Goal: Book appointment/travel/reservation

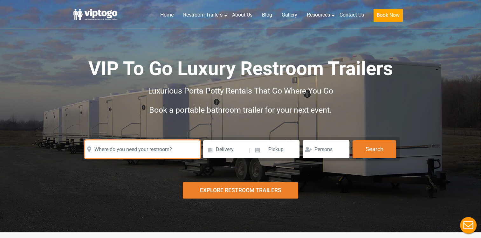
click at [152, 149] on input "text" at bounding box center [142, 149] width 115 height 18
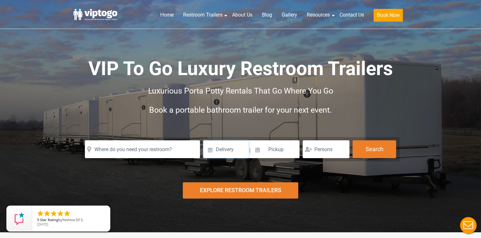
drag, startPoint x: 223, startPoint y: 151, endPoint x: 239, endPoint y: 154, distance: 16.3
click at [223, 151] on input at bounding box center [225, 149] width 45 height 18
click at [151, 179] on div "Risk-Free Reservation! Free cancellation up to 48 hours before delivery. Book n…" at bounding box center [240, 116] width 481 height 232
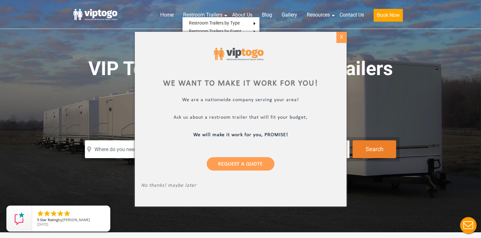
click at [340, 34] on div "X" at bounding box center [341, 37] width 10 height 11
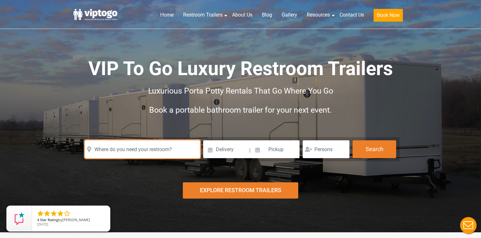
click at [126, 144] on input "text" at bounding box center [142, 149] width 115 height 18
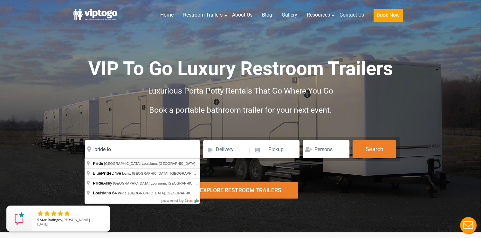
type input "Pride, [GEOGRAPHIC_DATA], [US_STATE], [GEOGRAPHIC_DATA]"
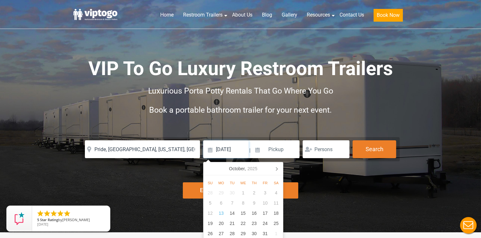
type input "[DATE]"
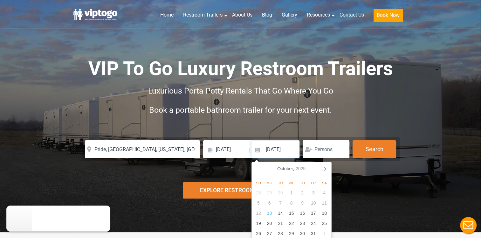
type input "[DATE]"
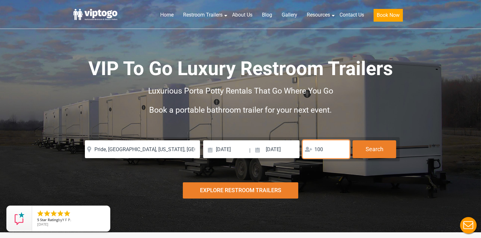
type input "100"
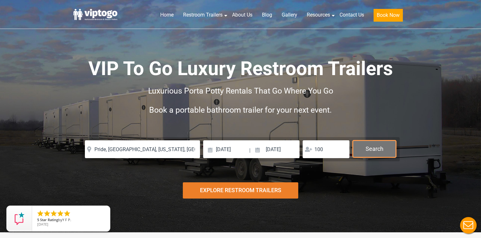
click at [381, 145] on button "Search" at bounding box center [374, 148] width 44 height 17
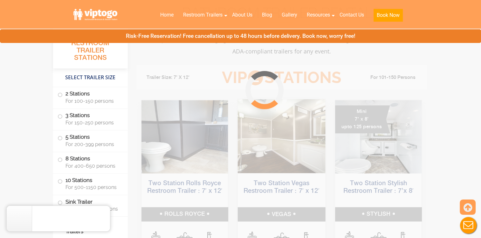
scroll to position [258, 0]
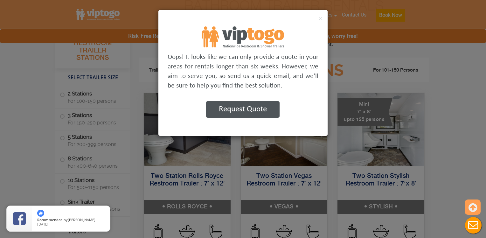
drag, startPoint x: 395, startPoint y: 71, endPoint x: 408, endPoint y: 75, distance: 13.8
click at [395, 71] on div "× Oops! It looks like we can only provide a quote in your areas for rentals lon…" at bounding box center [243, 119] width 486 height 238
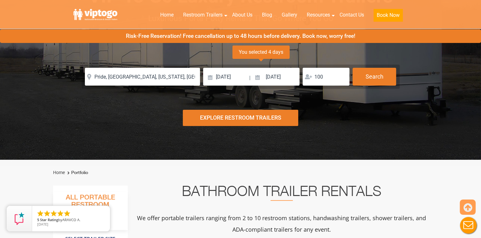
scroll to position [64, 0]
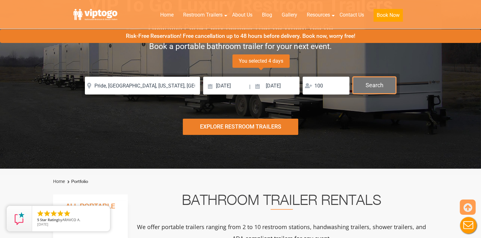
click at [377, 85] on button "Search" at bounding box center [374, 85] width 44 height 17
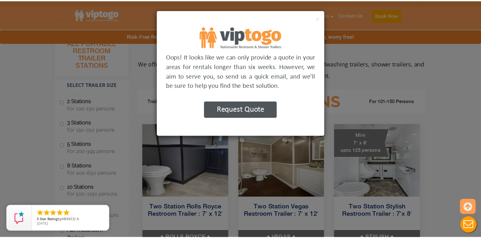
scroll to position [258, 0]
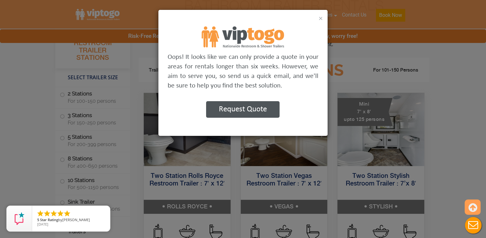
click at [322, 17] on button "×" at bounding box center [320, 18] width 4 height 8
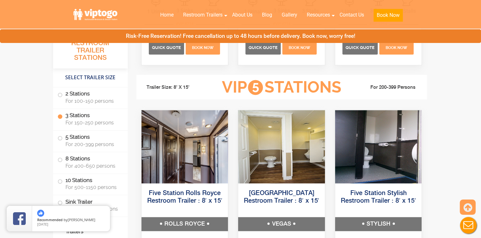
scroll to position [914, 0]
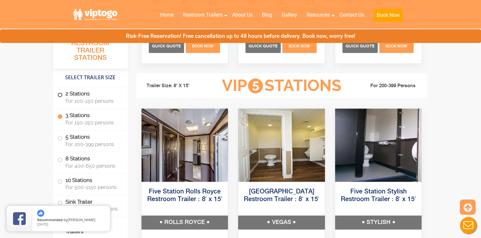
drag, startPoint x: 58, startPoint y: 96, endPoint x: 73, endPoint y: 99, distance: 15.3
click at [59, 96] on span at bounding box center [60, 94] width 3 height 3
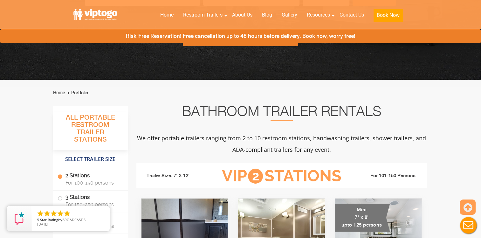
scroll to position [152, 0]
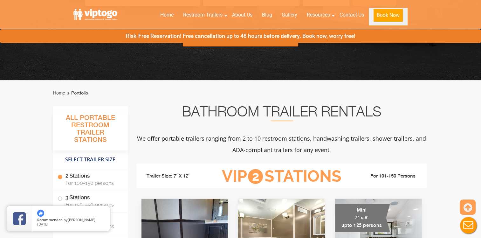
click at [380, 15] on button "Book Now" at bounding box center [387, 15] width 29 height 13
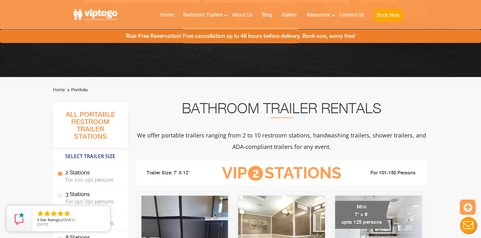
drag, startPoint x: 280, startPoint y: 114, endPoint x: 280, endPoint y: 118, distance: 4.5
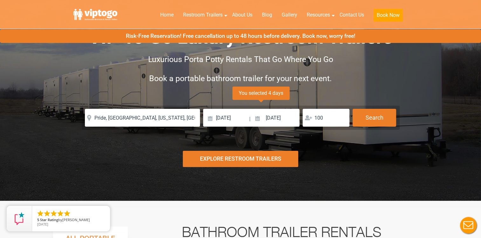
scroll to position [0, 0]
